Goal: Transaction & Acquisition: Book appointment/travel/reservation

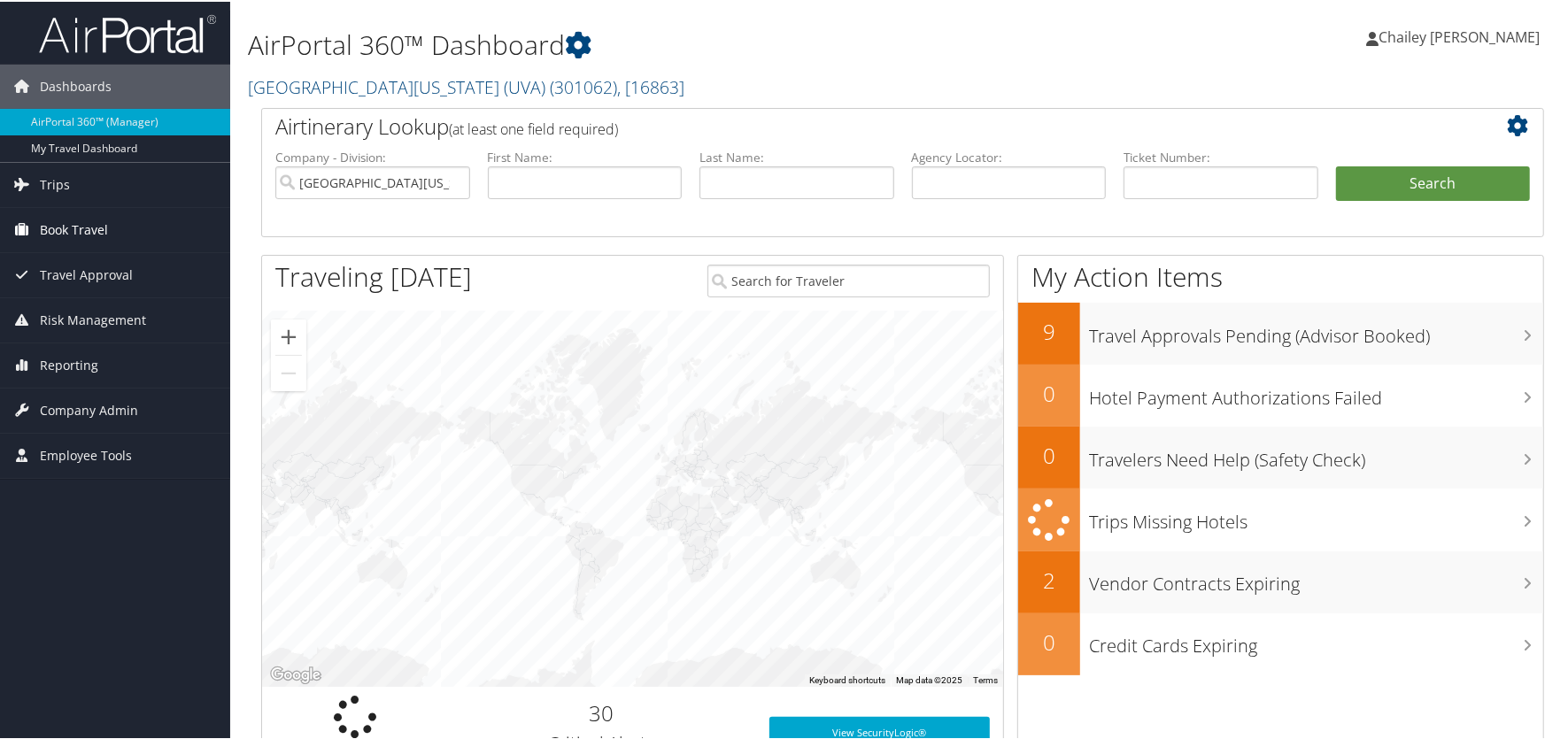
click at [86, 225] on span "Book Travel" at bounding box center [74, 228] width 68 height 44
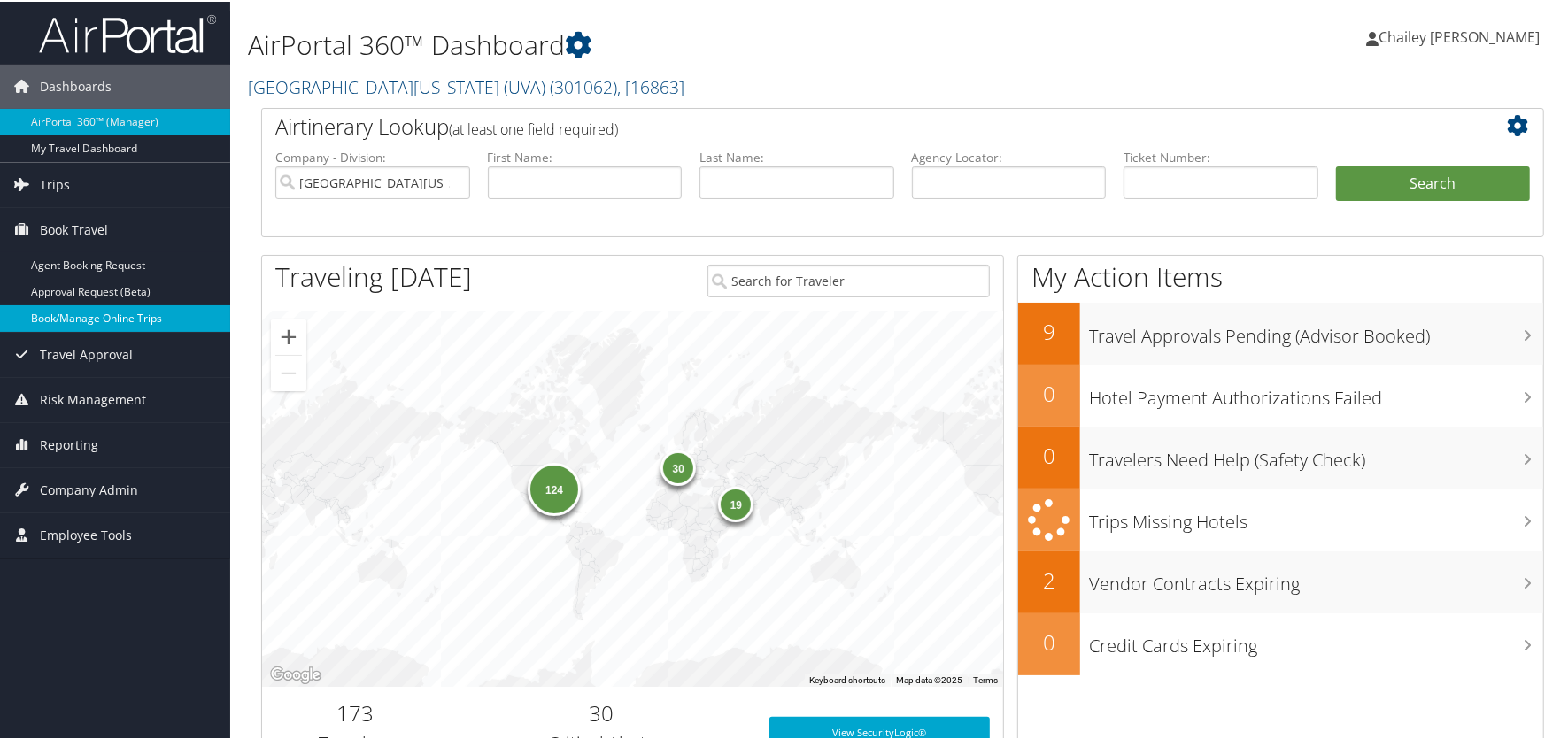
click at [84, 318] on link "Book/Manage Online Trips" at bounding box center [115, 316] width 230 height 26
